Goal: Information Seeking & Learning: Learn about a topic

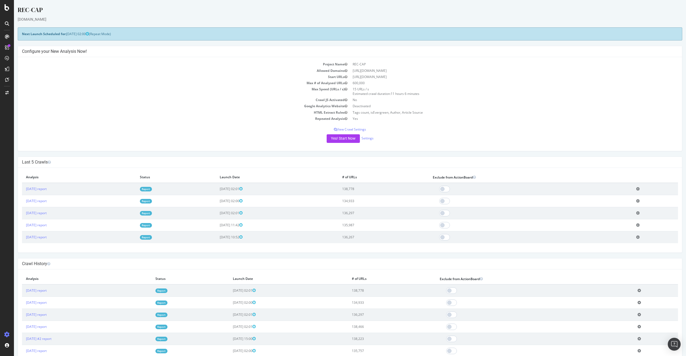
click at [152, 189] on link "Report" at bounding box center [146, 189] width 12 height 5
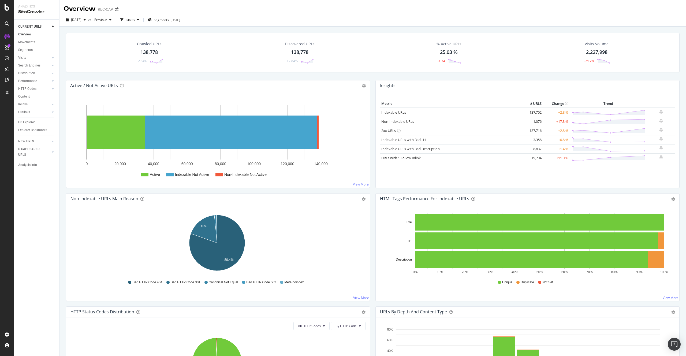
click at [389, 122] on link "Non-Indexable URLs" at bounding box center [397, 121] width 33 height 5
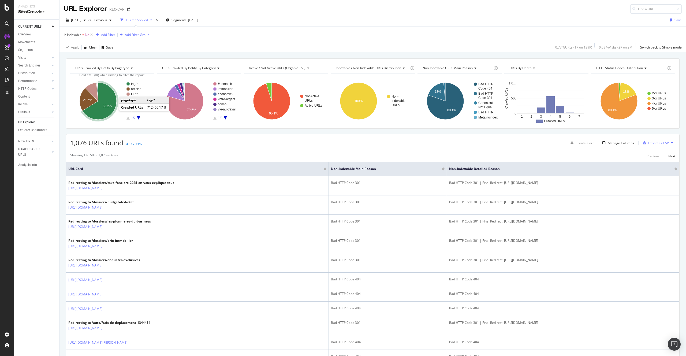
click at [107, 110] on icon "A chart." at bounding box center [99, 101] width 34 height 37
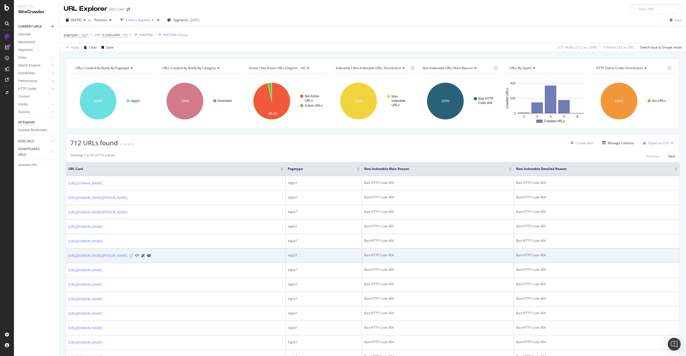
click at [130, 255] on icon at bounding box center [131, 255] width 3 height 3
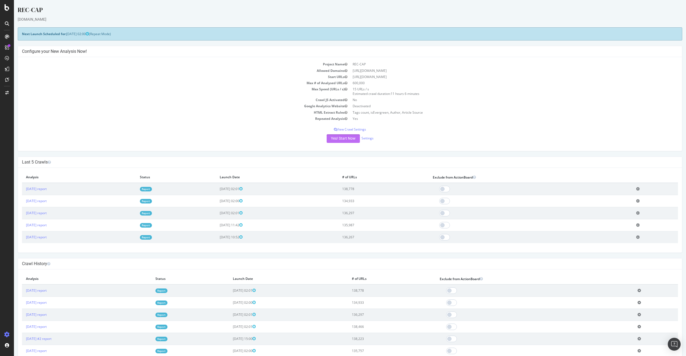
click at [346, 139] on button "Yes! Start Now" at bounding box center [343, 138] width 33 height 9
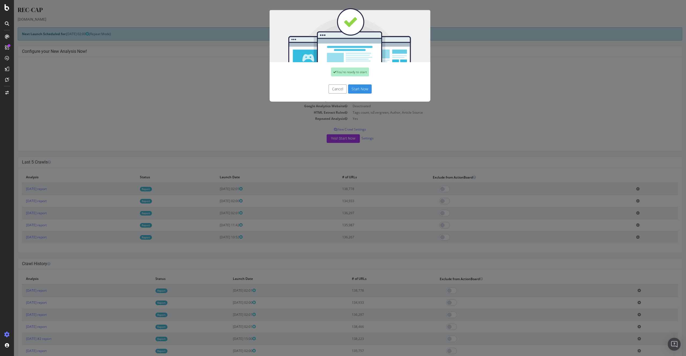
click at [358, 86] on button "Start Now" at bounding box center [360, 88] width 24 height 9
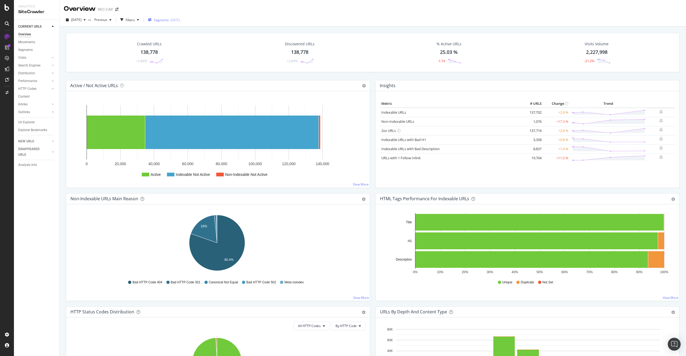
click at [169, 21] on span "Segments" at bounding box center [161, 20] width 15 height 5
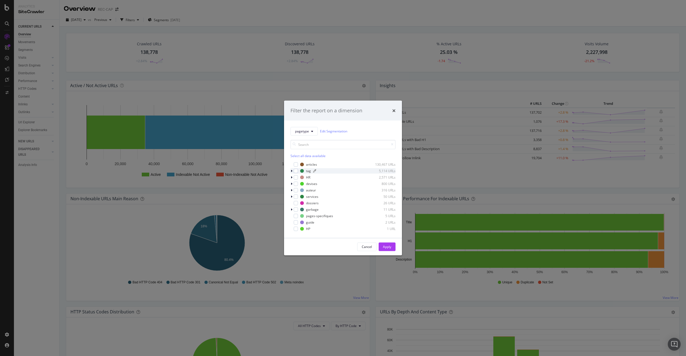
drag, startPoint x: 298, startPoint y: 164, endPoint x: 302, endPoint y: 169, distance: 6.3
click at [298, 164] on div "modal" at bounding box center [296, 164] width 4 height 4
click at [391, 244] on div "Apply" at bounding box center [387, 246] width 8 height 5
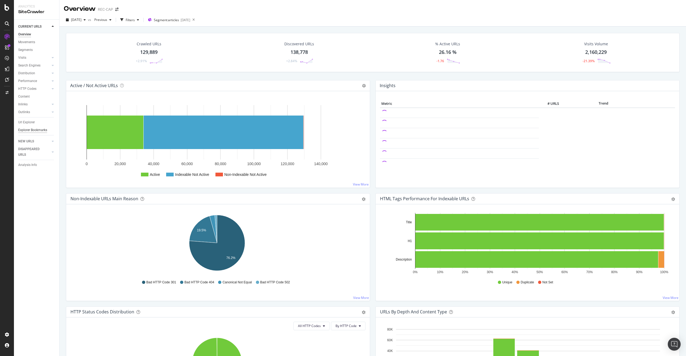
click at [31, 128] on div "Explorer Bookmarks" at bounding box center [32, 130] width 29 height 6
click at [30, 123] on div "Url Explorer" at bounding box center [26, 123] width 17 height 6
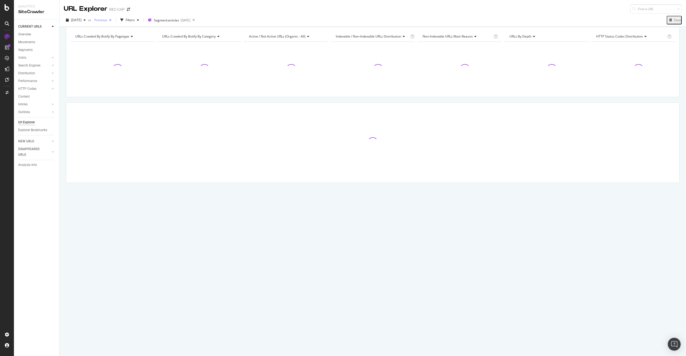
click at [114, 21] on div "button" at bounding box center [110, 19] width 6 height 3
click at [124, 20] on icon "button" at bounding box center [121, 19] width 3 height 3
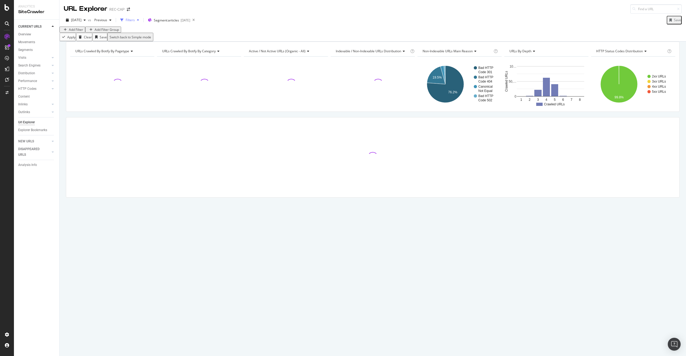
click at [135, 20] on div "Filters" at bounding box center [130, 20] width 9 height 5
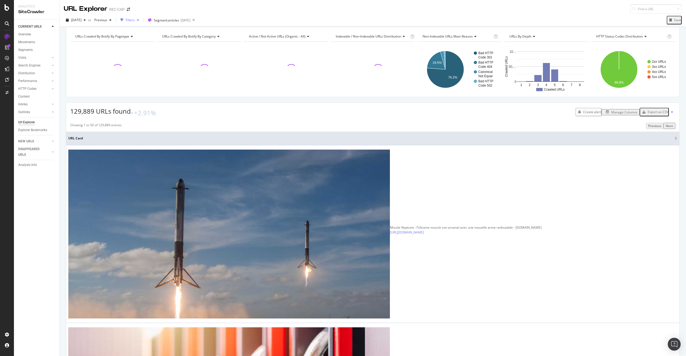
click at [135, 20] on div "Filters" at bounding box center [130, 20] width 9 height 5
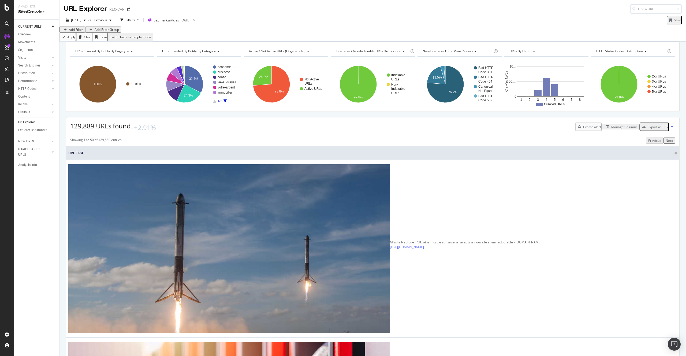
click at [83, 32] on div "Add Filter" at bounding box center [76, 29] width 14 height 5
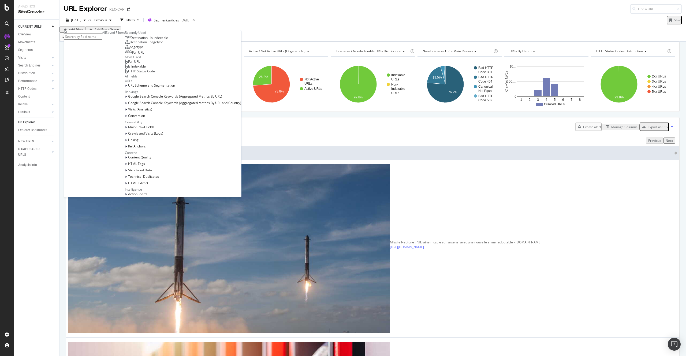
click at [125, 55] on div "Full URL" at bounding box center [134, 52] width 19 height 4
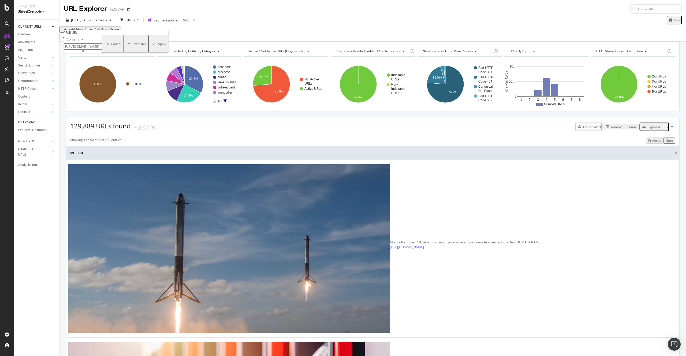
click at [87, 50] on input "[URL][DOMAIN_NAME]" at bounding box center [83, 46] width 38 height 6
paste input "/bons-plans"
type input "/bons-plans/"
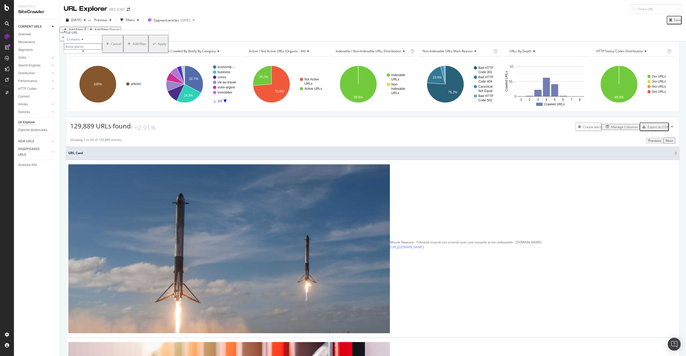
click at [151, 52] on div "Apply" at bounding box center [159, 44] width 16 height 16
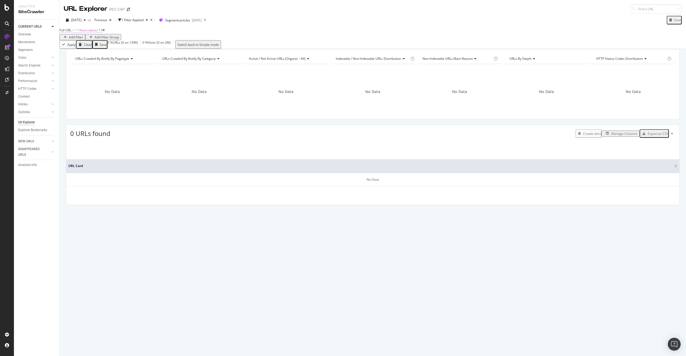
click at [96, 32] on span "^.*/bons-plans/.*$" at bounding box center [89, 30] width 28 height 5
click at [81, 49] on input "/bons-plans/" at bounding box center [83, 46] width 38 height 6
click at [88, 49] on input "/bons-plans/" at bounding box center [83, 46] width 38 height 6
type input "/conso/"
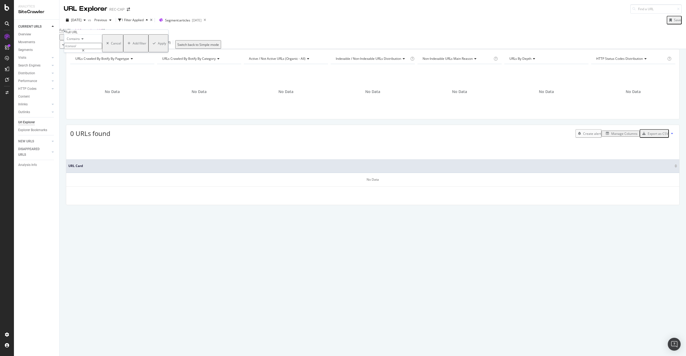
click at [158, 46] on div "Apply" at bounding box center [162, 43] width 8 height 5
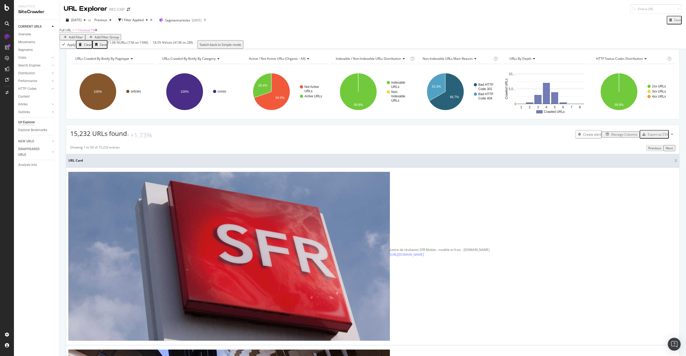
click at [611, 137] on div "Manage Columns" at bounding box center [624, 134] width 26 height 5
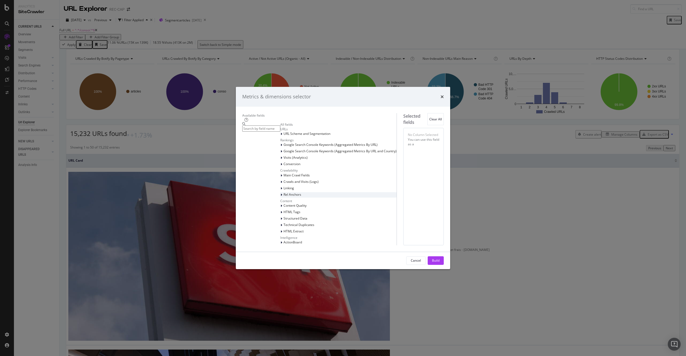
scroll to position [45, 0]
click at [284, 227] on span "Technical Duplicates" at bounding box center [299, 225] width 31 height 5
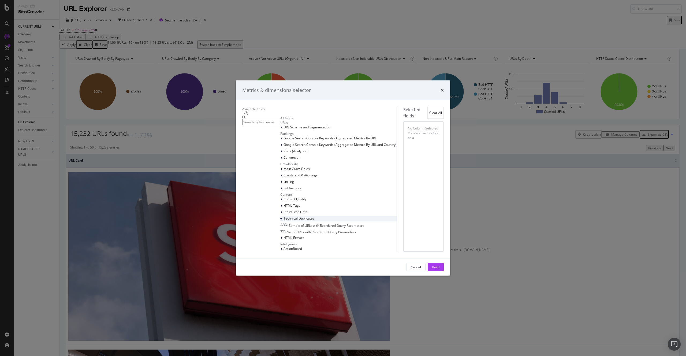
click at [284, 221] on span "Technical Duplicates" at bounding box center [299, 218] width 31 height 5
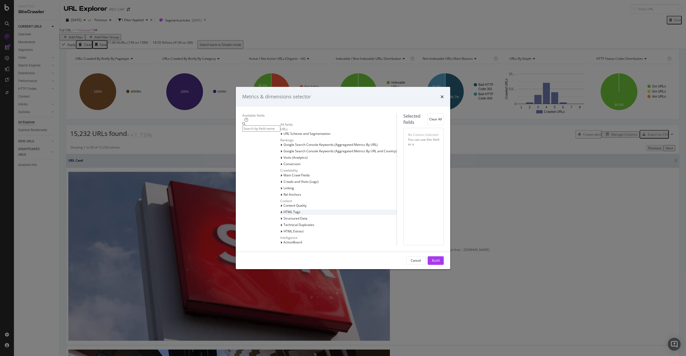
click at [280, 210] on div "HTML Tags" at bounding box center [338, 212] width 116 height 5
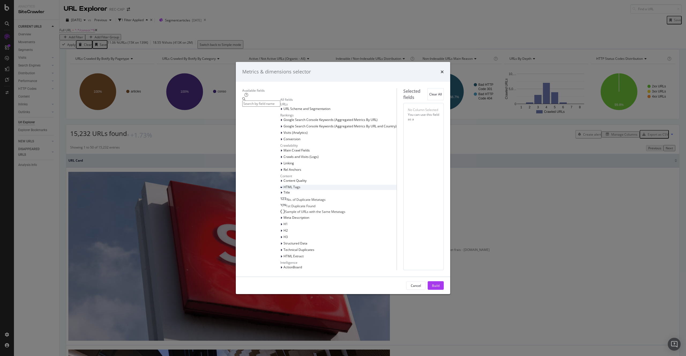
click at [280, 190] on div "HTML Tags" at bounding box center [338, 187] width 116 height 5
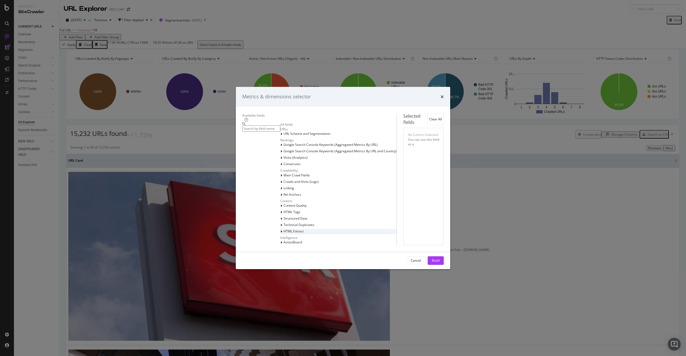
click at [280, 234] on div "HTML Extract" at bounding box center [338, 231] width 116 height 5
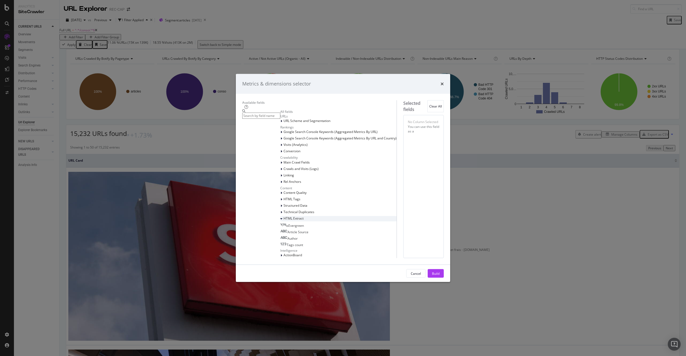
click at [280, 216] on div "HTML Extract" at bounding box center [338, 218] width 116 height 5
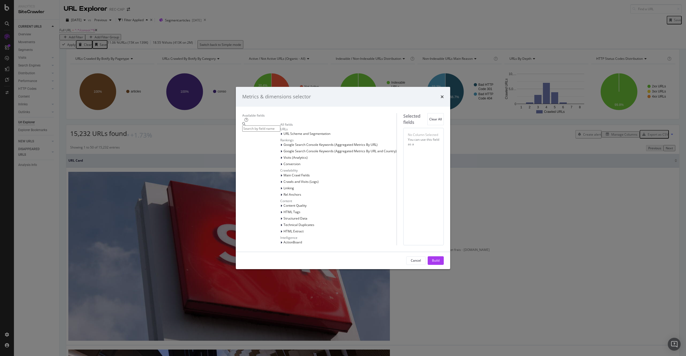
click at [280, 214] on div "Content Quality HTML Tags Structured Data Technical Duplicates HTML Extract" at bounding box center [338, 218] width 116 height 31
click at [280, 216] on div "Structured Data" at bounding box center [338, 218] width 116 height 5
click at [280, 218] on div "Structured Data" at bounding box center [338, 218] width 116 height 5
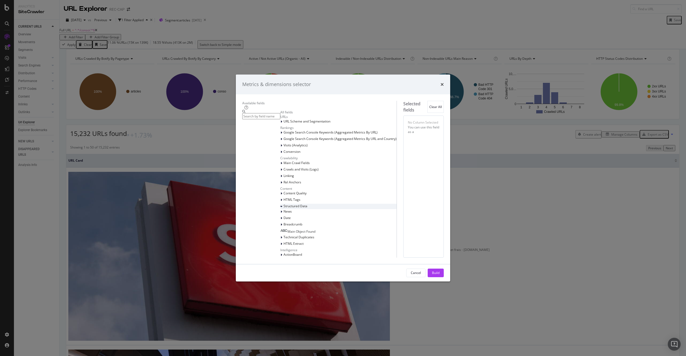
scroll to position [74, 0]
click at [284, 222] on span "Breadcrumb" at bounding box center [293, 224] width 19 height 5
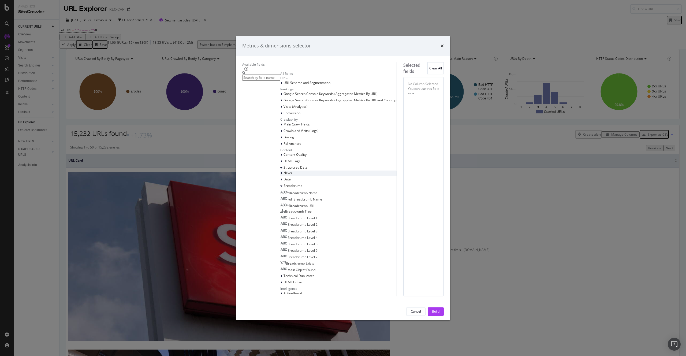
click at [280, 176] on div "News" at bounding box center [338, 173] width 116 height 5
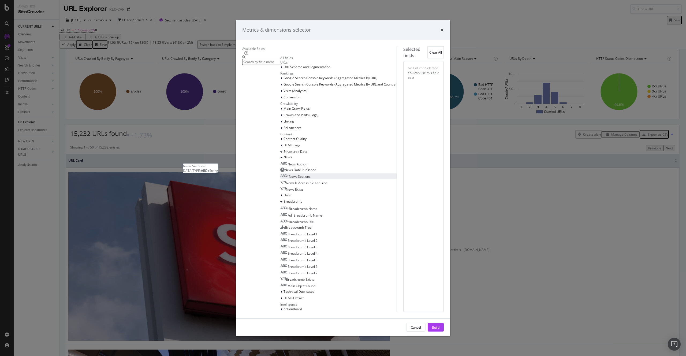
click at [289, 179] on span "News Sections" at bounding box center [300, 176] width 22 height 5
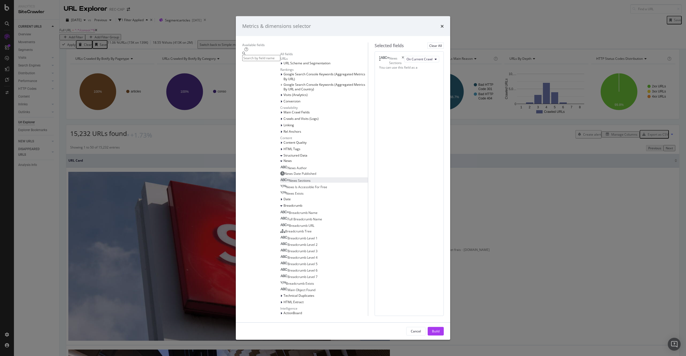
click at [440, 329] on div "Build" at bounding box center [436, 331] width 8 height 5
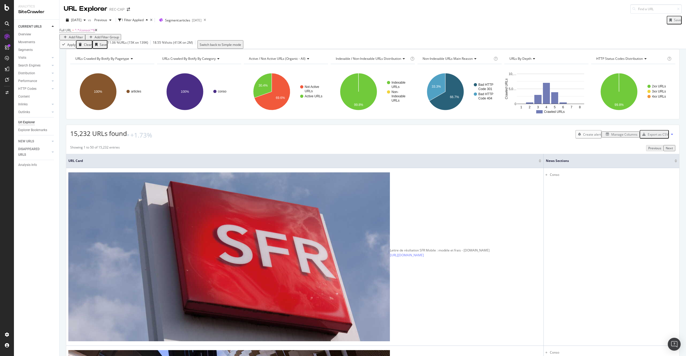
click at [83, 35] on div "Add Filter" at bounding box center [76, 37] width 14 height 5
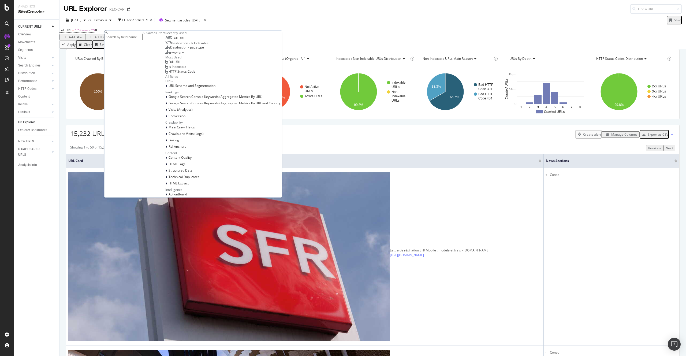
scroll to position [163, 0]
click at [165, 168] on div "Structured Data" at bounding box center [223, 170] width 116 height 5
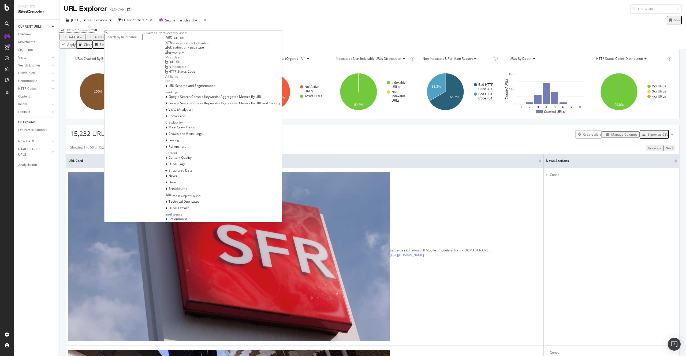
click at [165, 173] on div "News Date Breadcrumb Main Object Found" at bounding box center [223, 185] width 116 height 25
click at [165, 173] on div "News" at bounding box center [223, 175] width 116 height 5
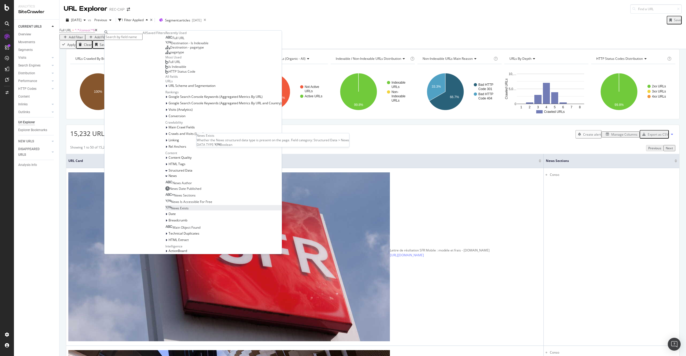
scroll to position [191, 0]
click at [165, 193] on div "News Sections" at bounding box center [180, 195] width 30 height 5
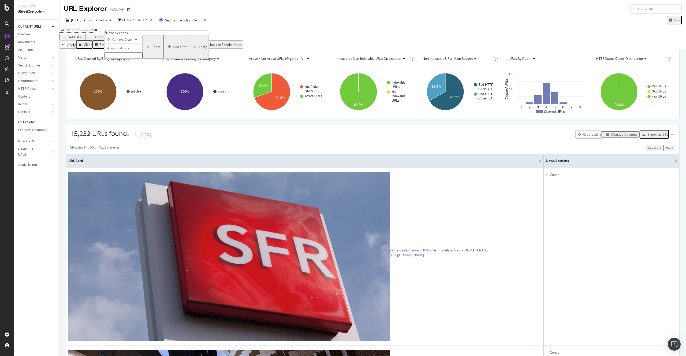
click at [125, 58] on input "text" at bounding box center [124, 55] width 38 height 6
click at [129, 58] on input "text" at bounding box center [124, 55] width 38 height 6
type input "Bons plans"
click at [191, 50] on div "button" at bounding box center [194, 48] width 7 height 3
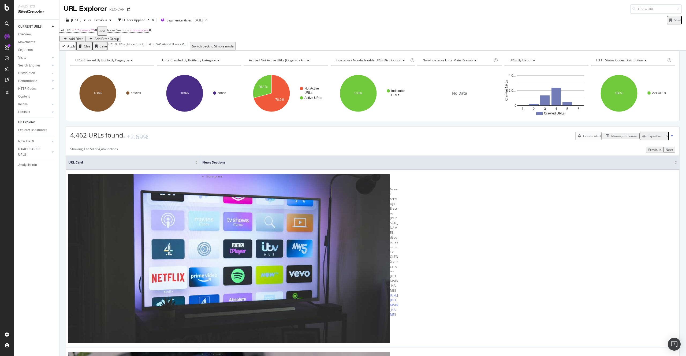
click at [618, 138] on div "Manage Columns" at bounding box center [624, 136] width 26 height 5
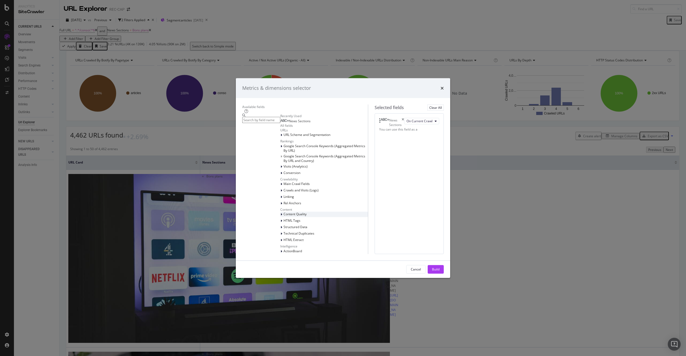
scroll to position [69, 0]
click at [280, 225] on div "Structured Data" at bounding box center [324, 227] width 88 height 5
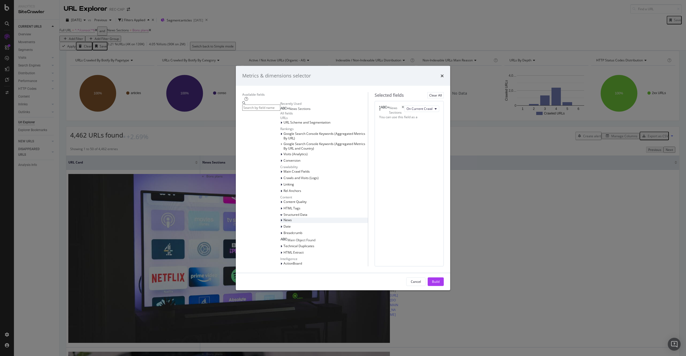
click at [280, 223] on div "News" at bounding box center [324, 220] width 88 height 5
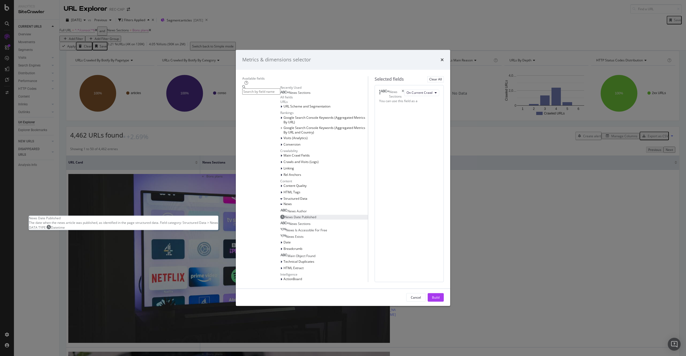
click at [280, 219] on div "News Date Published" at bounding box center [298, 217] width 36 height 5
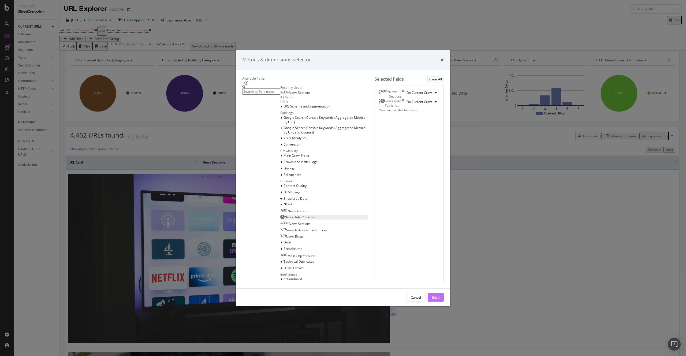
click at [440, 295] on div "Build" at bounding box center [436, 297] width 8 height 5
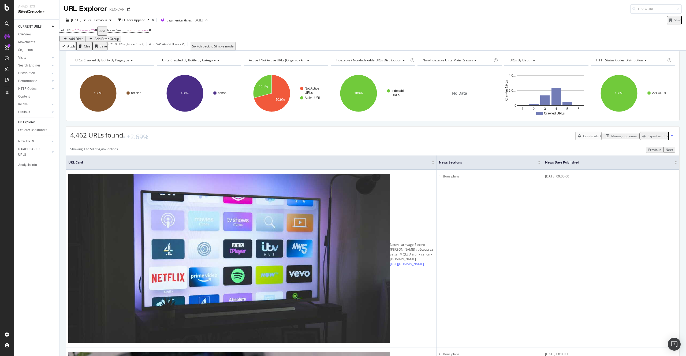
click at [618, 138] on div "Manage Columns" at bounding box center [624, 136] width 26 height 5
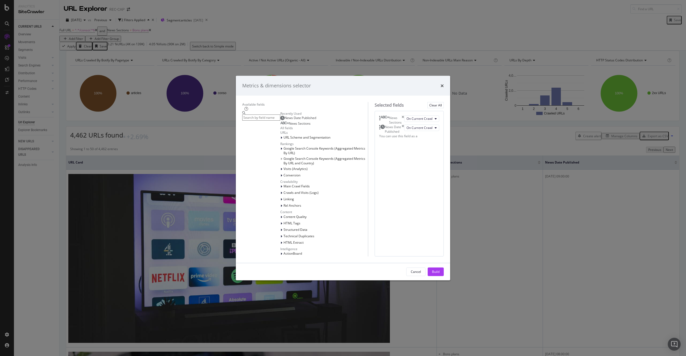
click at [404, 117] on icon "times" at bounding box center [403, 119] width 2 height 9
click at [440, 274] on div "Build" at bounding box center [436, 271] width 8 height 5
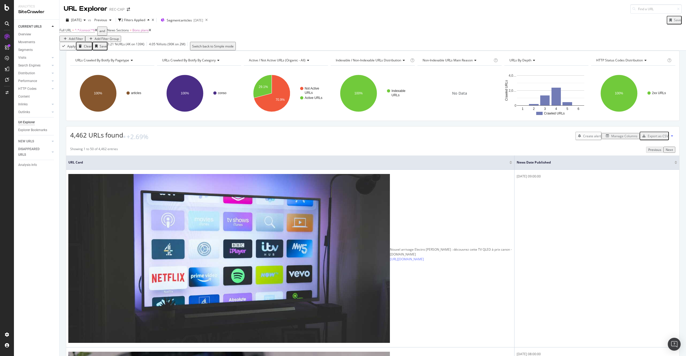
click at [83, 36] on div "Add Filter" at bounding box center [76, 38] width 14 height 5
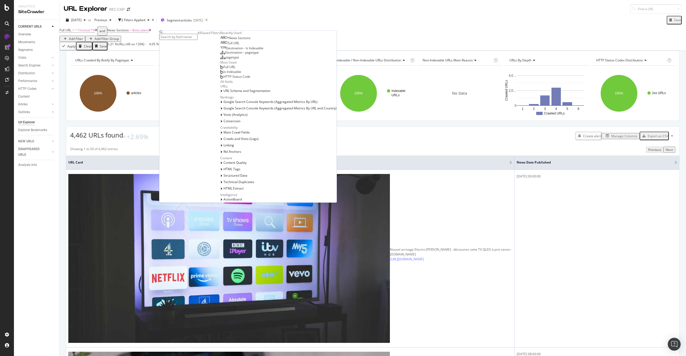
click at [171, 34] on input "text" at bounding box center [179, 37] width 38 height 6
click at [224, 173] on span "Structured Data" at bounding box center [236, 175] width 24 height 5
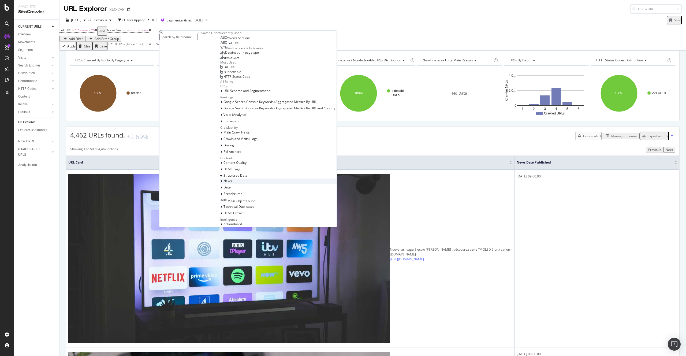
click at [220, 179] on div "News" at bounding box center [278, 181] width 116 height 5
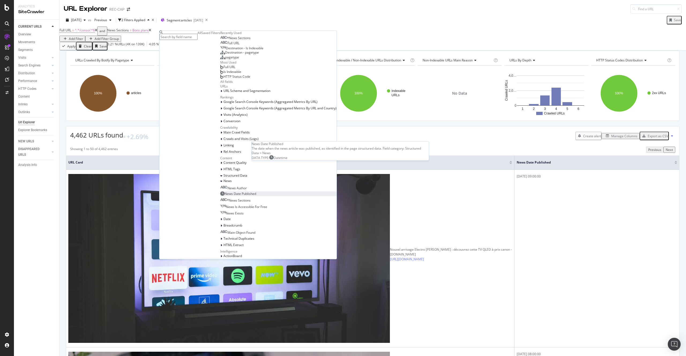
click at [225, 191] on span "News Date Published" at bounding box center [241, 193] width 32 height 5
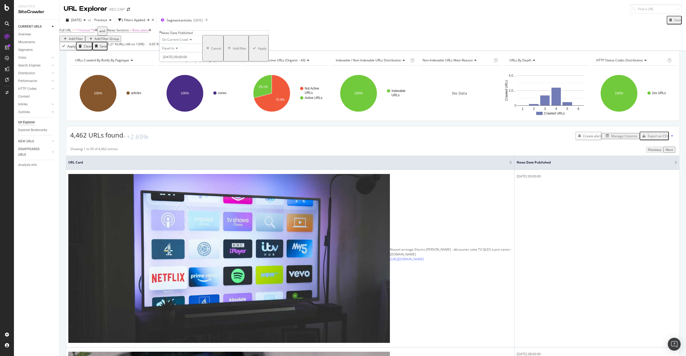
click at [172, 50] on span "Equal to" at bounding box center [168, 48] width 12 height 5
click at [184, 75] on div "Before" at bounding box center [181, 72] width 42 height 6
click at [179, 61] on input "[DATE] 00:00:00" at bounding box center [181, 56] width 43 height 9
click at [176, 76] on link at bounding box center [175, 75] width 4 height 9
click at [220, 74] on link at bounding box center [220, 75] width 4 height 9
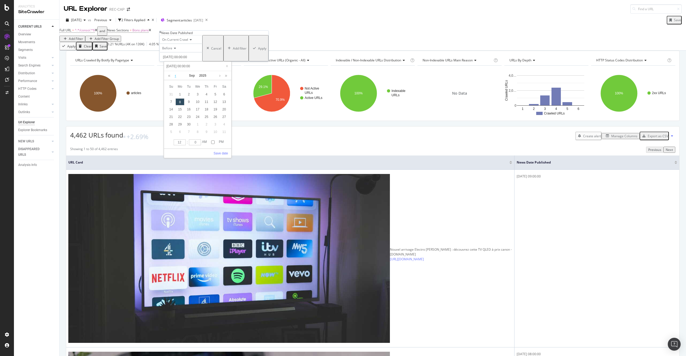
click at [176, 77] on link at bounding box center [175, 75] width 4 height 9
click at [171, 99] on div "8" at bounding box center [171, 101] width 9 height 7
type input "[DATE] 00:00:00"
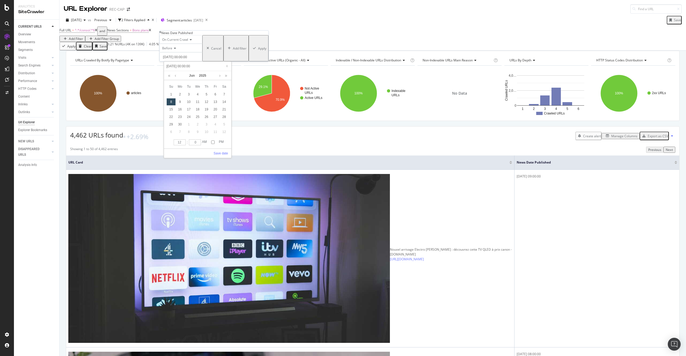
type input "[DATE] 00:00:00"
click at [227, 94] on div "7" at bounding box center [224, 94] width 9 height 7
type input "[DATE] 00:00:00"
click at [174, 102] on div "8" at bounding box center [171, 101] width 9 height 7
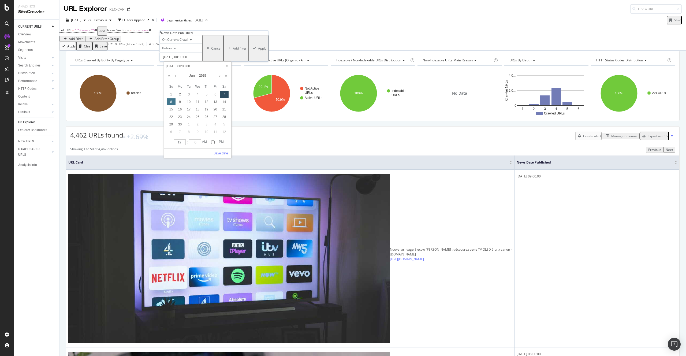
type input "[DATE] 00:00:00"
click at [219, 152] on link "Save date" at bounding box center [221, 153] width 14 height 5
click at [251, 50] on div "button" at bounding box center [254, 48] width 7 height 3
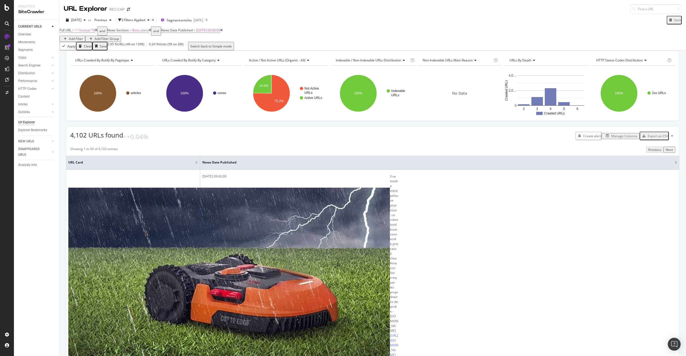
click at [675, 164] on div at bounding box center [676, 163] width 3 height 1
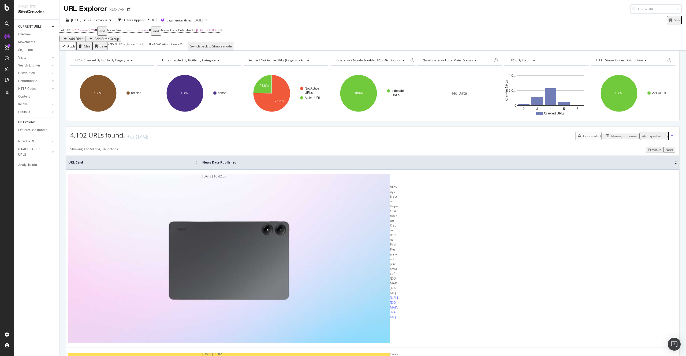
click at [675, 162] on div at bounding box center [676, 161] width 3 height 1
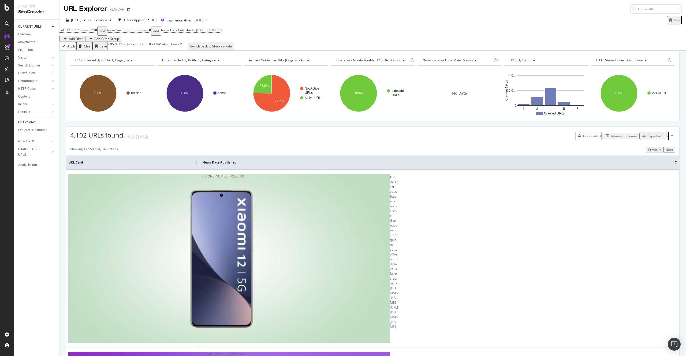
click at [675, 164] on div at bounding box center [676, 163] width 3 height 1
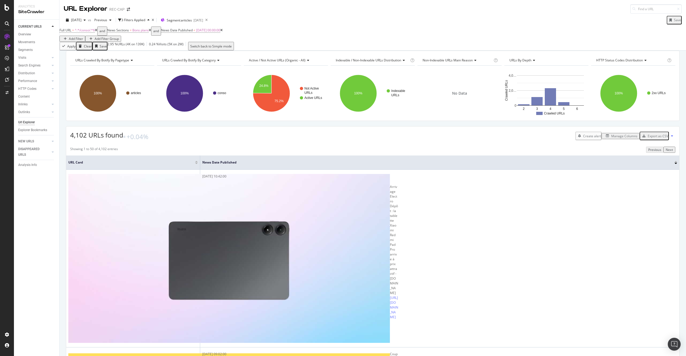
click at [653, 138] on div "Export as CSV" at bounding box center [658, 136] width 21 height 5
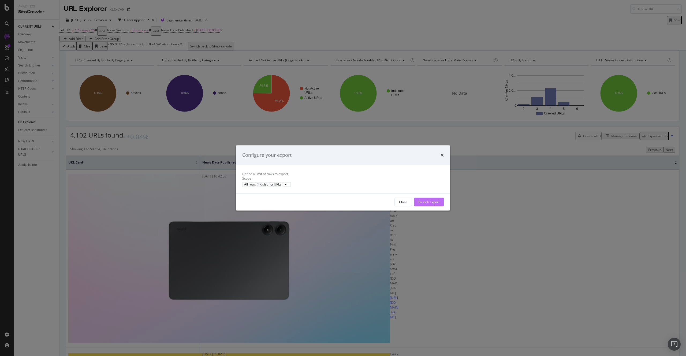
click at [428, 204] on div "Launch Export" at bounding box center [428, 202] width 21 height 5
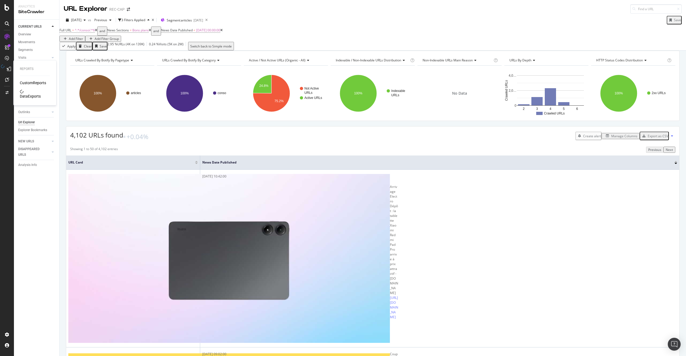
click at [28, 94] on div "DataExports" at bounding box center [30, 96] width 21 height 5
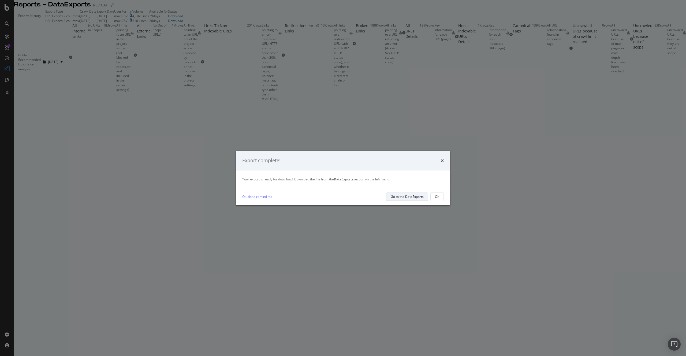
click at [398, 193] on div "Go to the DataExports" at bounding box center [407, 197] width 33 height 8
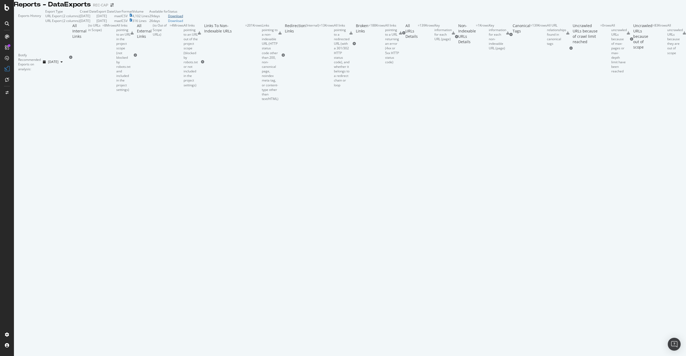
click at [183, 18] on div "Download" at bounding box center [175, 16] width 15 height 5
click at [33, 71] on div "LogAnalyzer" at bounding box center [30, 69] width 21 height 5
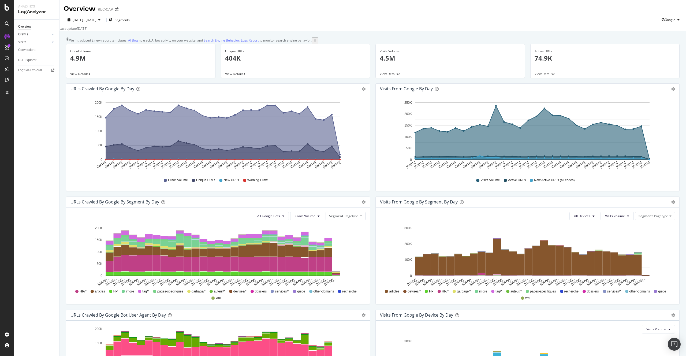
click at [29, 35] on link "Crawls" at bounding box center [34, 35] width 32 height 6
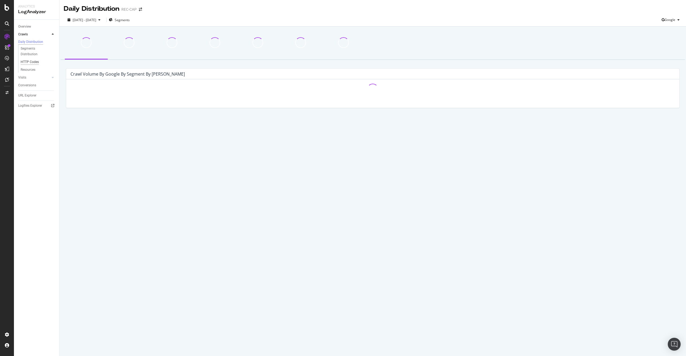
click at [33, 63] on div "HTTP Codes" at bounding box center [30, 62] width 18 height 6
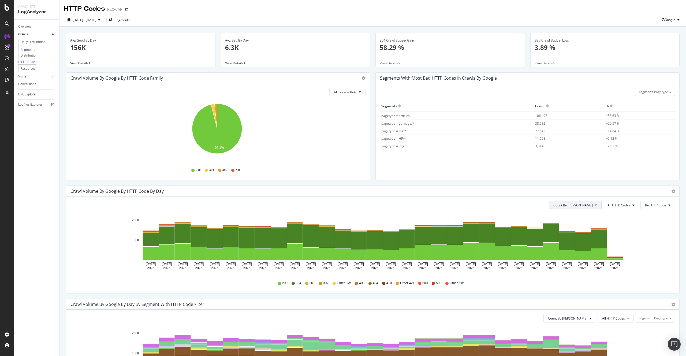
click at [586, 202] on button "Count By [PERSON_NAME]" at bounding box center [575, 205] width 53 height 9
click at [608, 206] on span "All HTTP Codes" at bounding box center [619, 205] width 23 height 5
click at [661, 247] on icon "[DATE] [DATE] [DATE] [DATE] [DATE] [DATE] [DATE] [DATE] [DATE] [DATE] [DATE] [D…" at bounding box center [371, 245] width 601 height 62
click at [662, 206] on span "By HTTP Code" at bounding box center [655, 205] width 21 height 5
drag, startPoint x: 647, startPoint y: 285, endPoint x: 611, endPoint y: 210, distance: 82.9
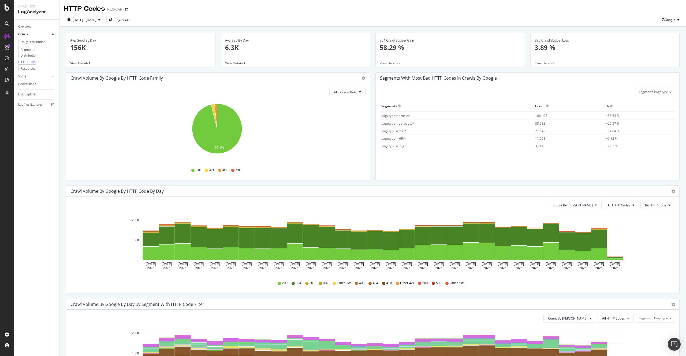
click at [647, 284] on div "200 304 301 302 Other 3xx 403 404 410 Other 4xx 500 503 Other 5xx" at bounding box center [372, 283] width 599 height 12
click at [92, 21] on span "[DATE] - [DATE]" at bounding box center [85, 20] width 24 height 5
click at [89, 44] on div "Last 3 Months" at bounding box center [94, 39] width 11 height 9
type input "[DATE]"
click at [129, 87] on div "Apply" at bounding box center [125, 85] width 8 height 5
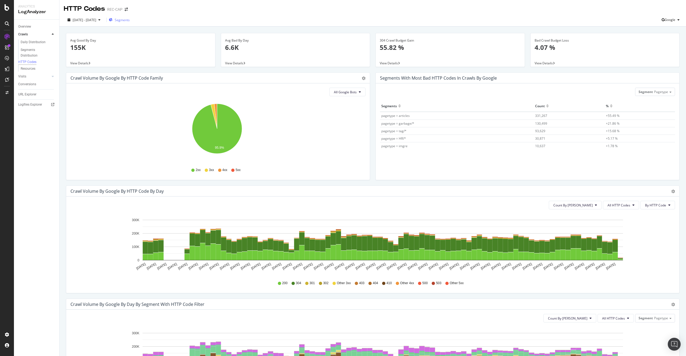
click at [128, 19] on span "Segments" at bounding box center [122, 20] width 15 height 5
click at [663, 206] on button "By HTTP Code" at bounding box center [658, 205] width 35 height 9
click at [587, 203] on span "Count By [PERSON_NAME]" at bounding box center [573, 205] width 39 height 5
click at [641, 227] on icon "[DATE] [DATE] [DATE] [DATE] [DATE] [DATE] [DATE] [DATE] [DATE] [DATE] [DATE] [D…" at bounding box center [371, 245] width 601 height 62
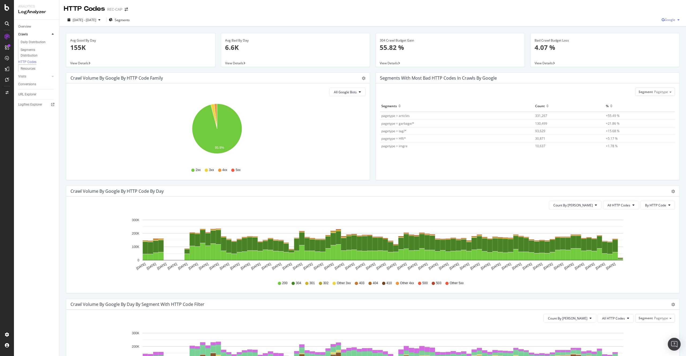
click at [674, 17] on div "Google" at bounding box center [672, 20] width 20 height 8
click at [540, 19] on div "[DATE] - [DATE] Segments Google" at bounding box center [373, 21] width 627 height 11
click at [672, 190] on icon "gear" at bounding box center [674, 192] width 4 height 4
click at [53, 106] on icon at bounding box center [52, 104] width 3 height 3
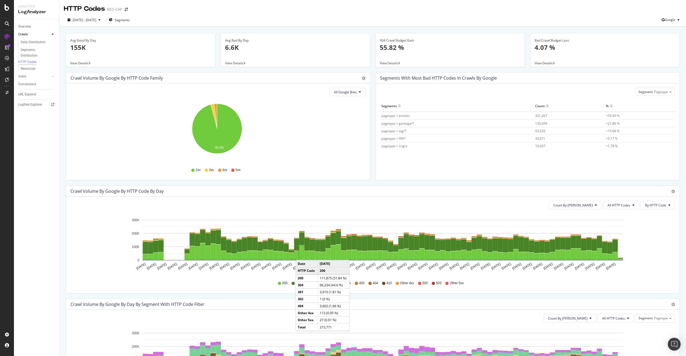
scroll to position [29, 0]
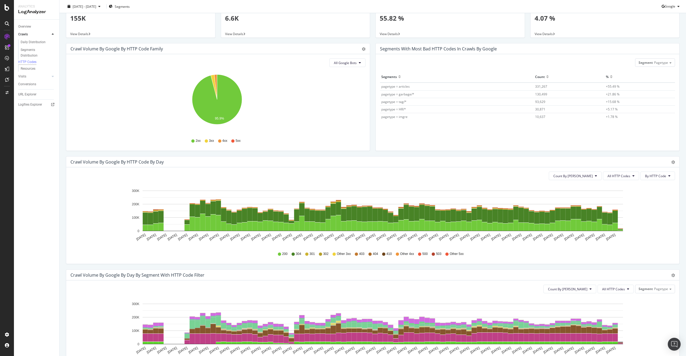
click at [279, 276] on div "Crawl Volume by google by Day by Segment with HTTP Code Filter" at bounding box center [367, 274] width 593 height 5
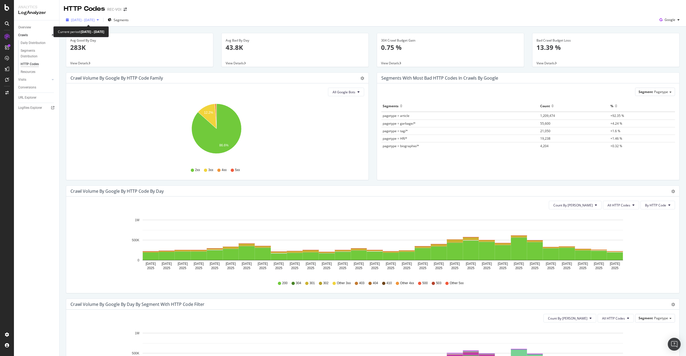
click at [95, 20] on span "2025 Aug. 9th - Sep. 7th" at bounding box center [83, 20] width 24 height 5
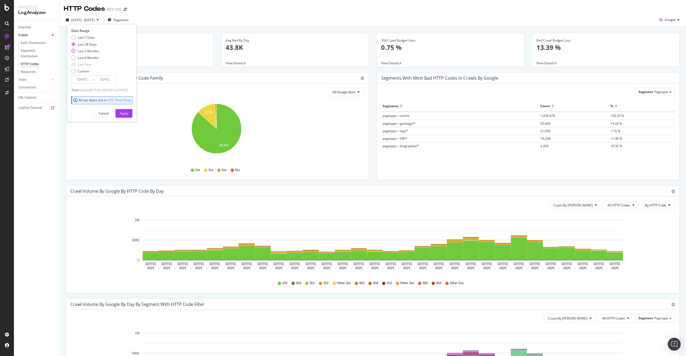
click at [84, 51] on div "Last 3 Months" at bounding box center [88, 51] width 21 height 5
type input "2025/06/08"
click at [128, 115] on div "Apply" at bounding box center [124, 113] width 8 height 5
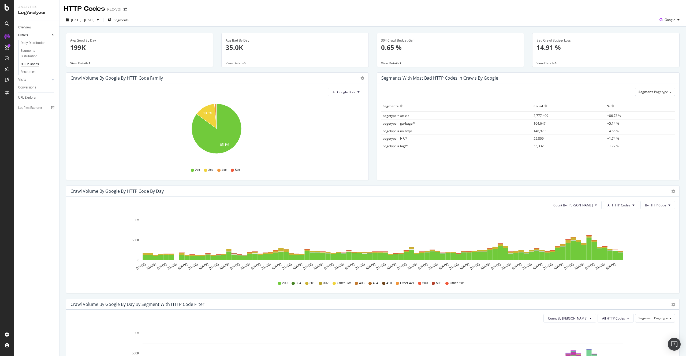
scroll to position [32, 0]
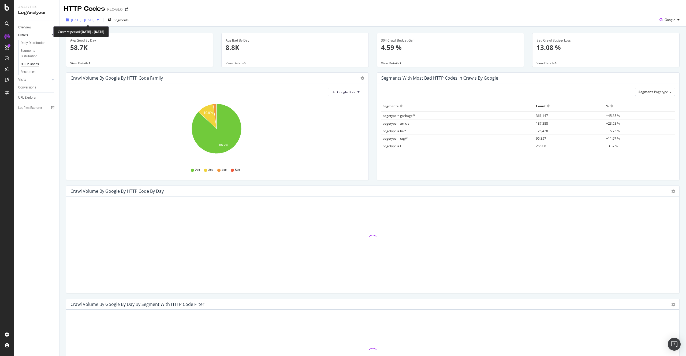
click at [94, 18] on span "2025 Jun. 8th - Sep. 7th" at bounding box center [83, 20] width 24 height 5
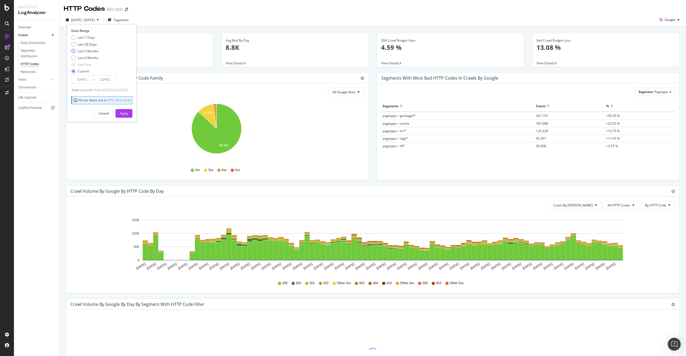
click at [89, 51] on div "Last 3 Months" at bounding box center [88, 51] width 21 height 5
type input "[DATE]"
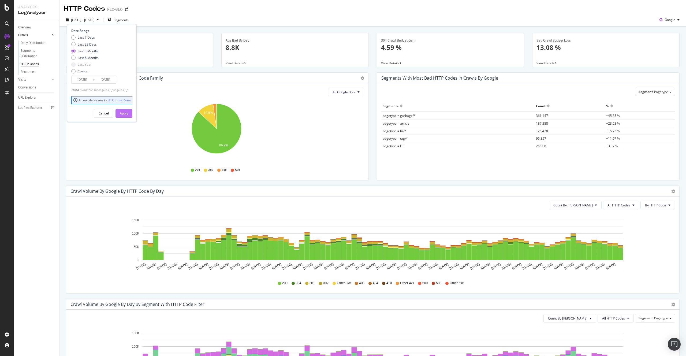
click at [128, 115] on div "Apply" at bounding box center [124, 113] width 8 height 5
